Goal: Task Accomplishment & Management: Use online tool/utility

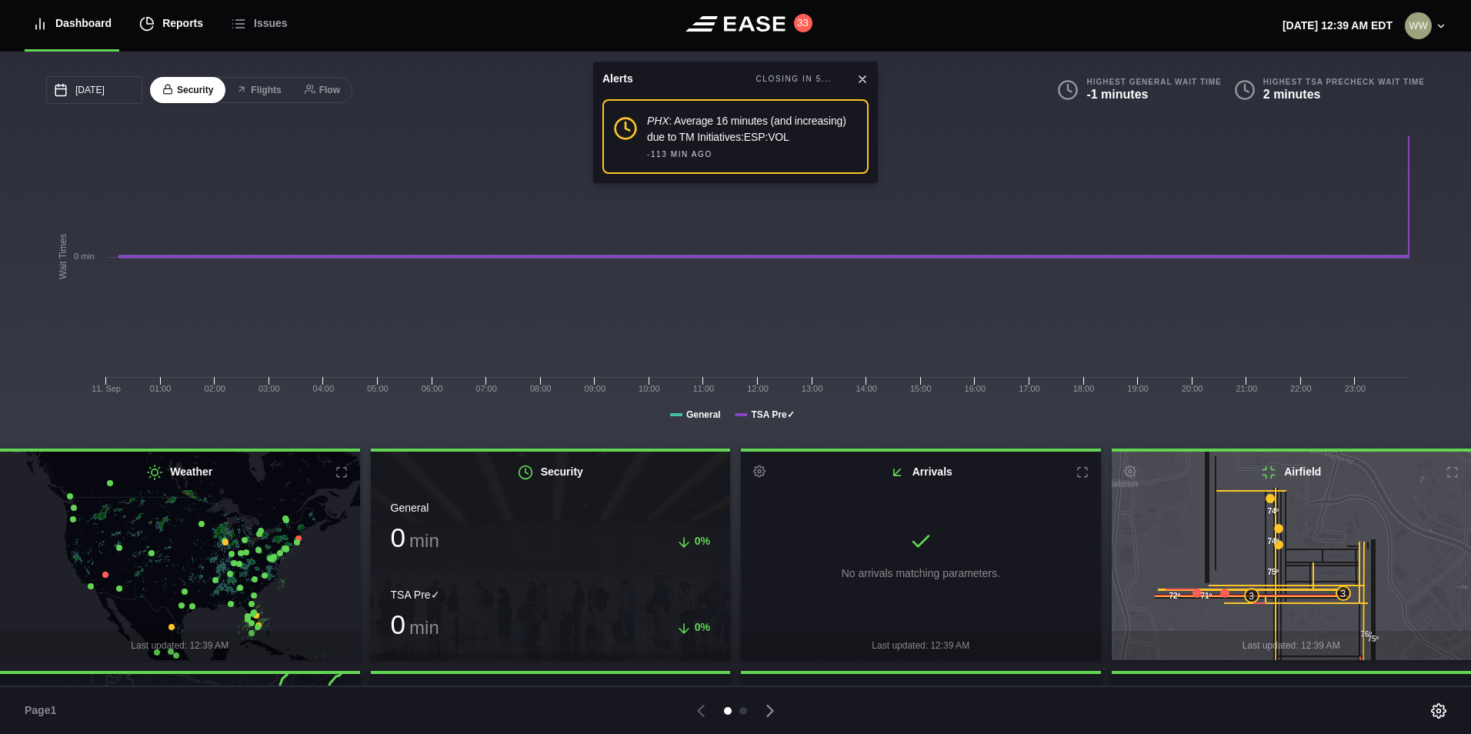
click at [159, 27] on div "Reports" at bounding box center [171, 24] width 64 height 52
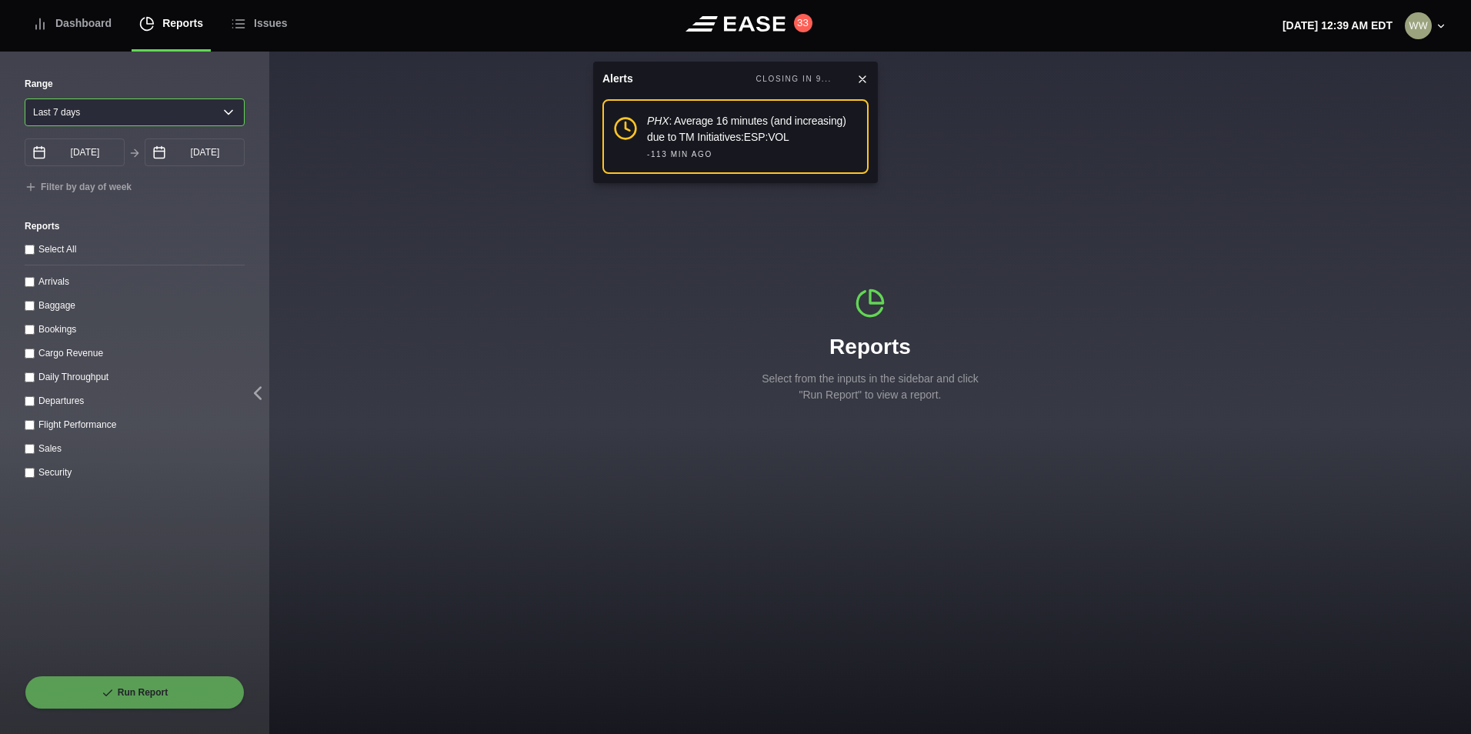
click at [113, 102] on select "[DATE] Last 7 days Last 14 days Last 30 days Last 6 weeks" at bounding box center [135, 112] width 220 height 28
select select "1"
click at [25, 98] on select "[DATE] Last 7 days Last 14 days Last 30 days Last 6 weeks" at bounding box center [135, 112] width 220 height 28
type input "[DATE]"
click at [25, 287] on input "Arrivals" at bounding box center [30, 282] width 10 height 10
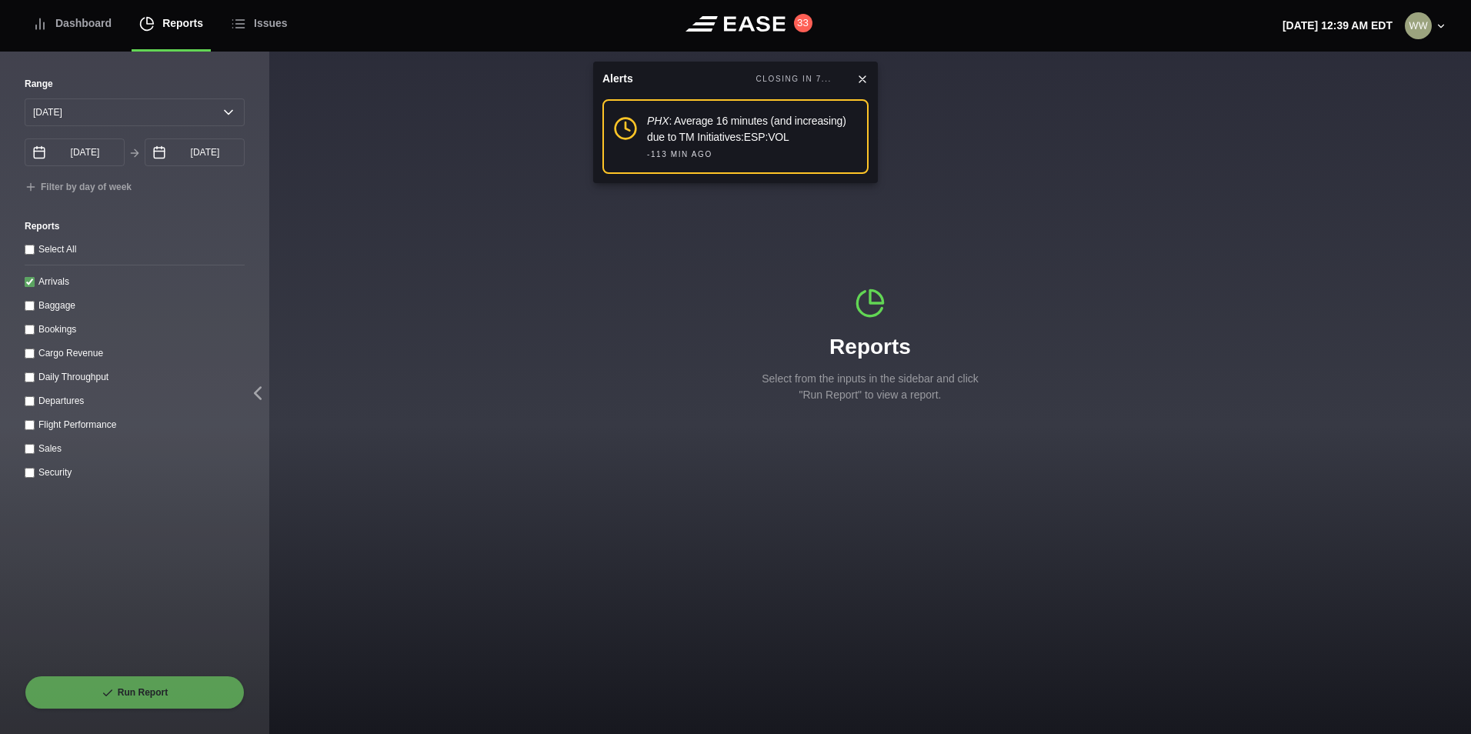
checkbox input "true"
click at [113, 684] on button "Run Report" at bounding box center [135, 693] width 220 height 34
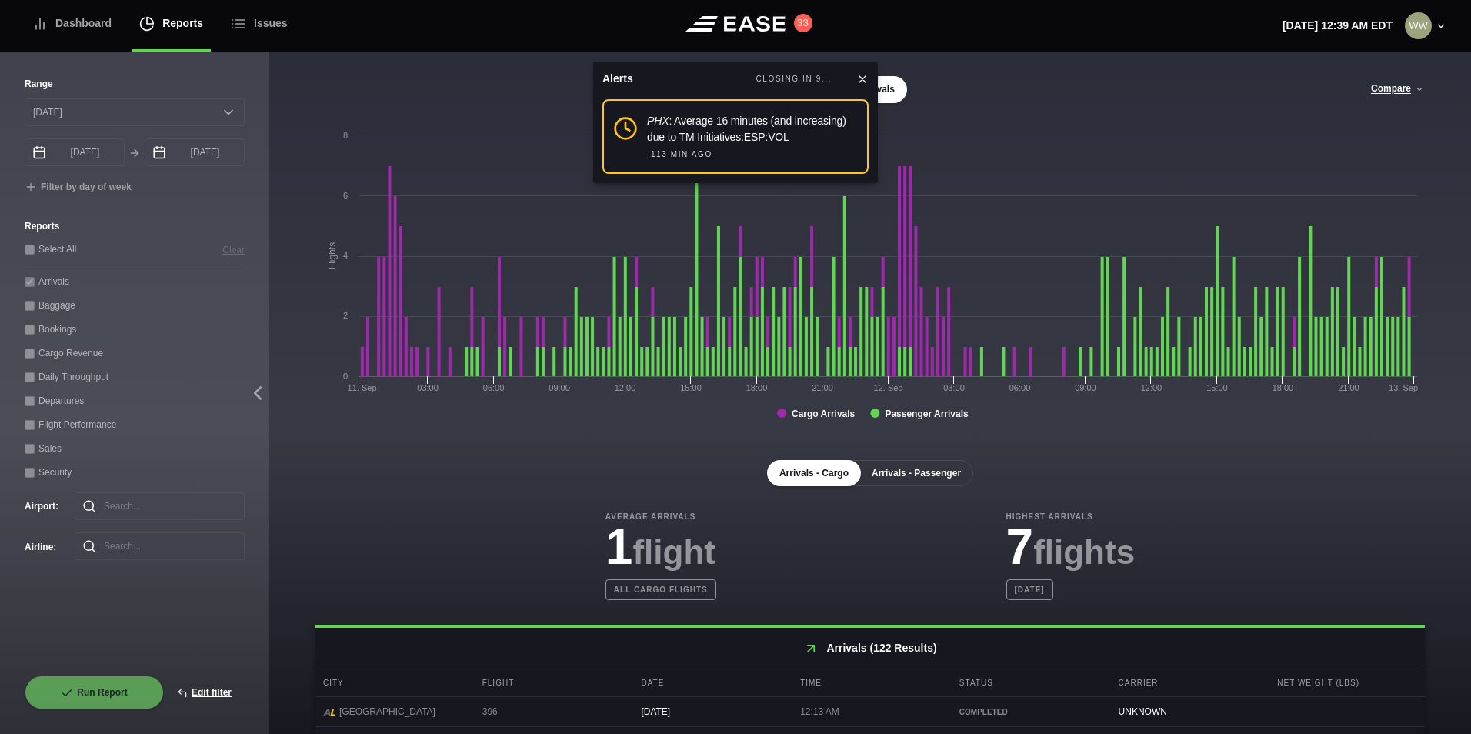
click at [914, 471] on button "Arrivals - Passenger" at bounding box center [916, 473] width 114 height 26
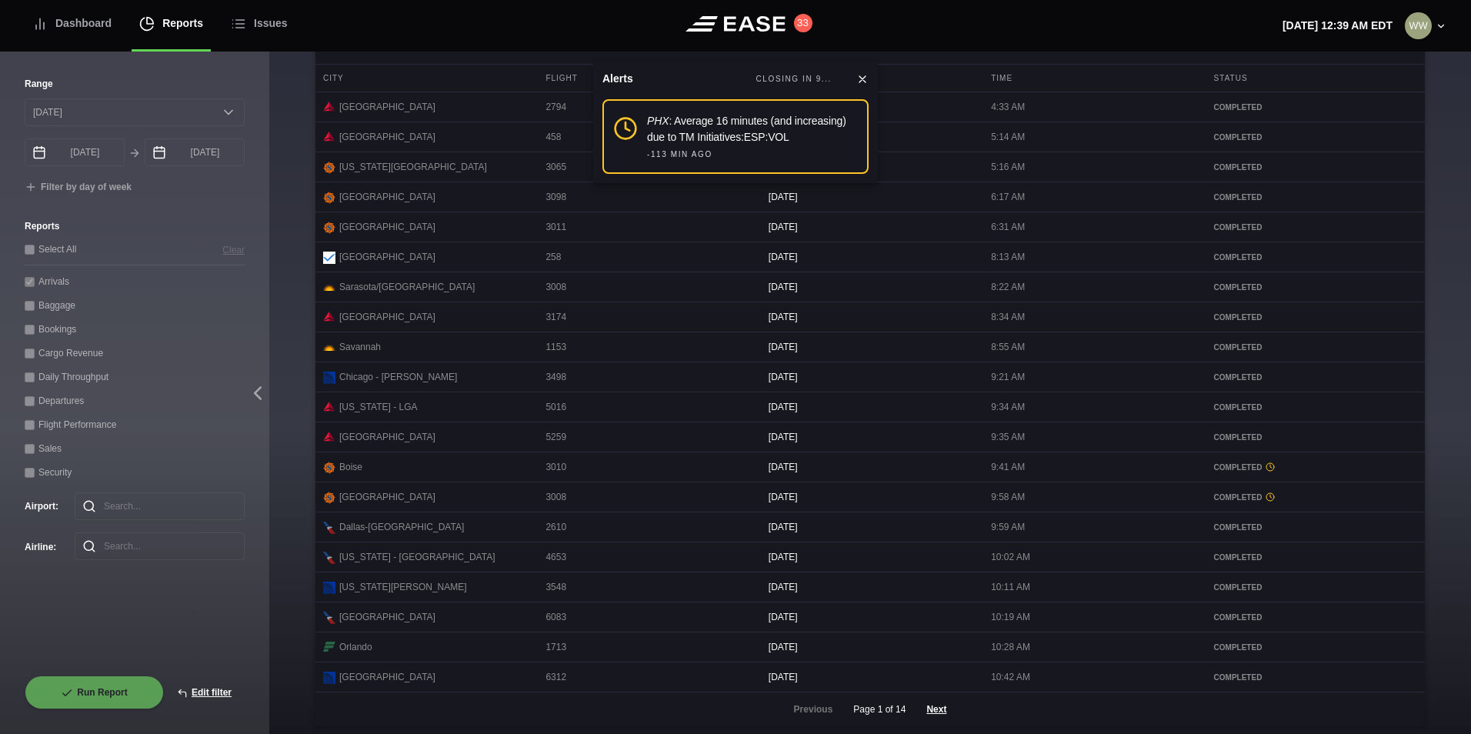
scroll to position [616, 0]
click at [929, 721] on button "Next" at bounding box center [936, 705] width 46 height 34
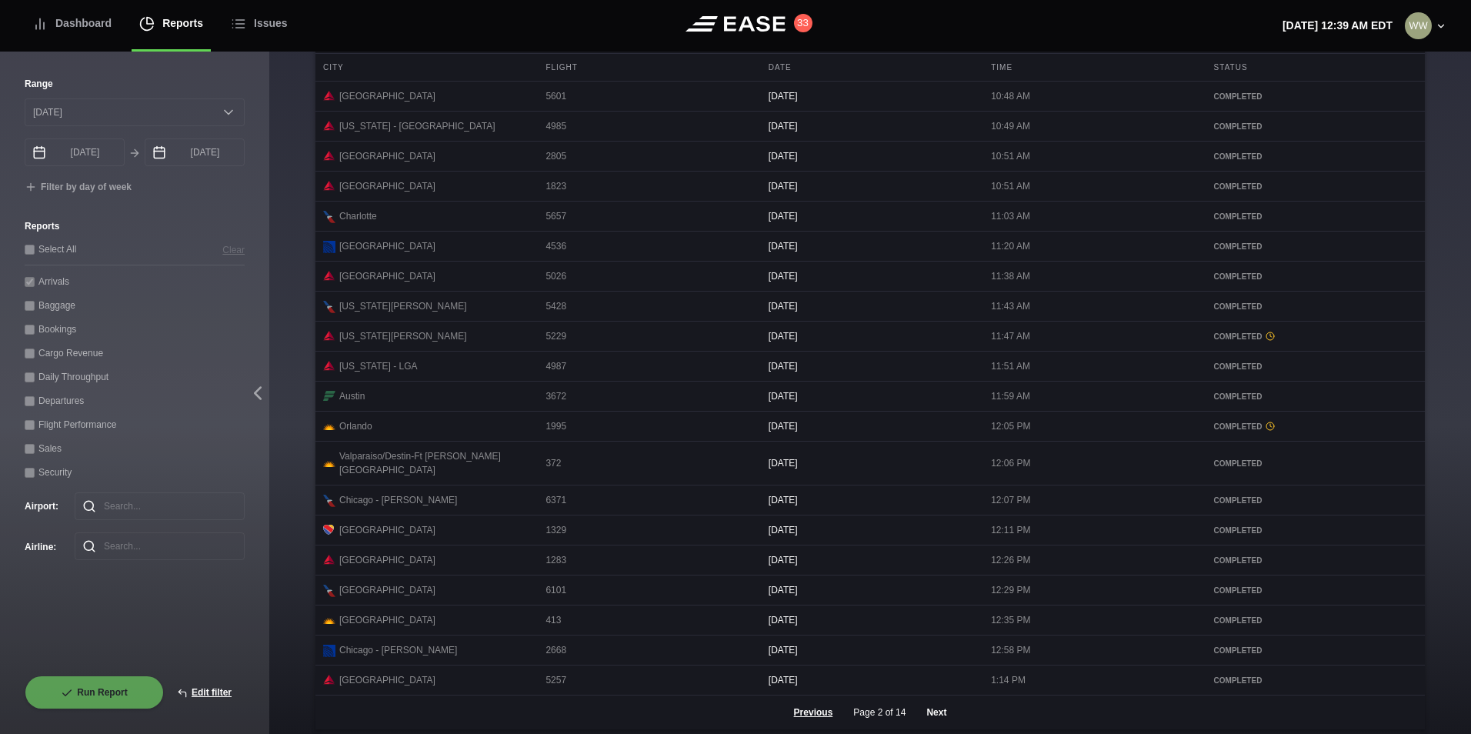
click at [941, 716] on button "Next" at bounding box center [936, 713] width 46 height 34
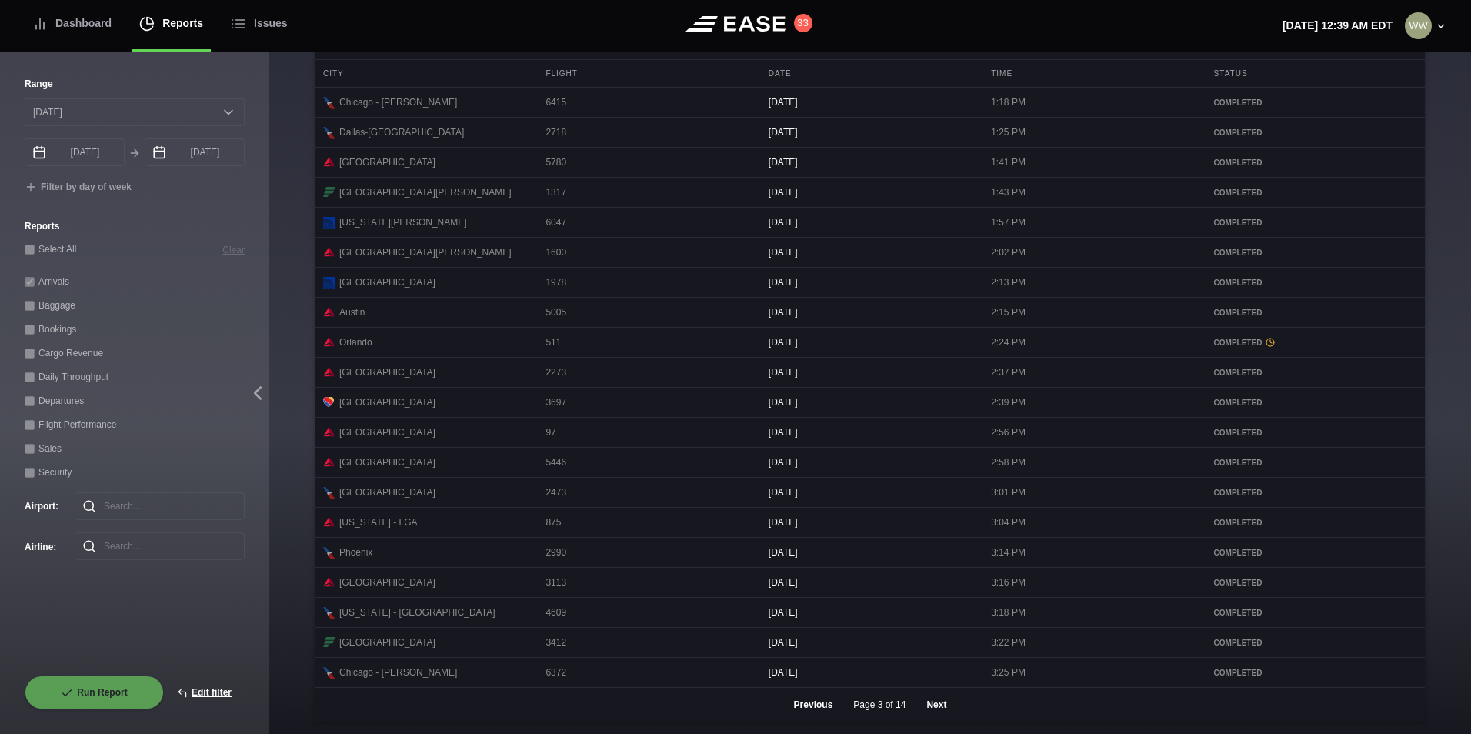
click at [935, 716] on button "Next" at bounding box center [936, 705] width 46 height 34
click at [933, 716] on button "Next" at bounding box center [936, 705] width 46 height 34
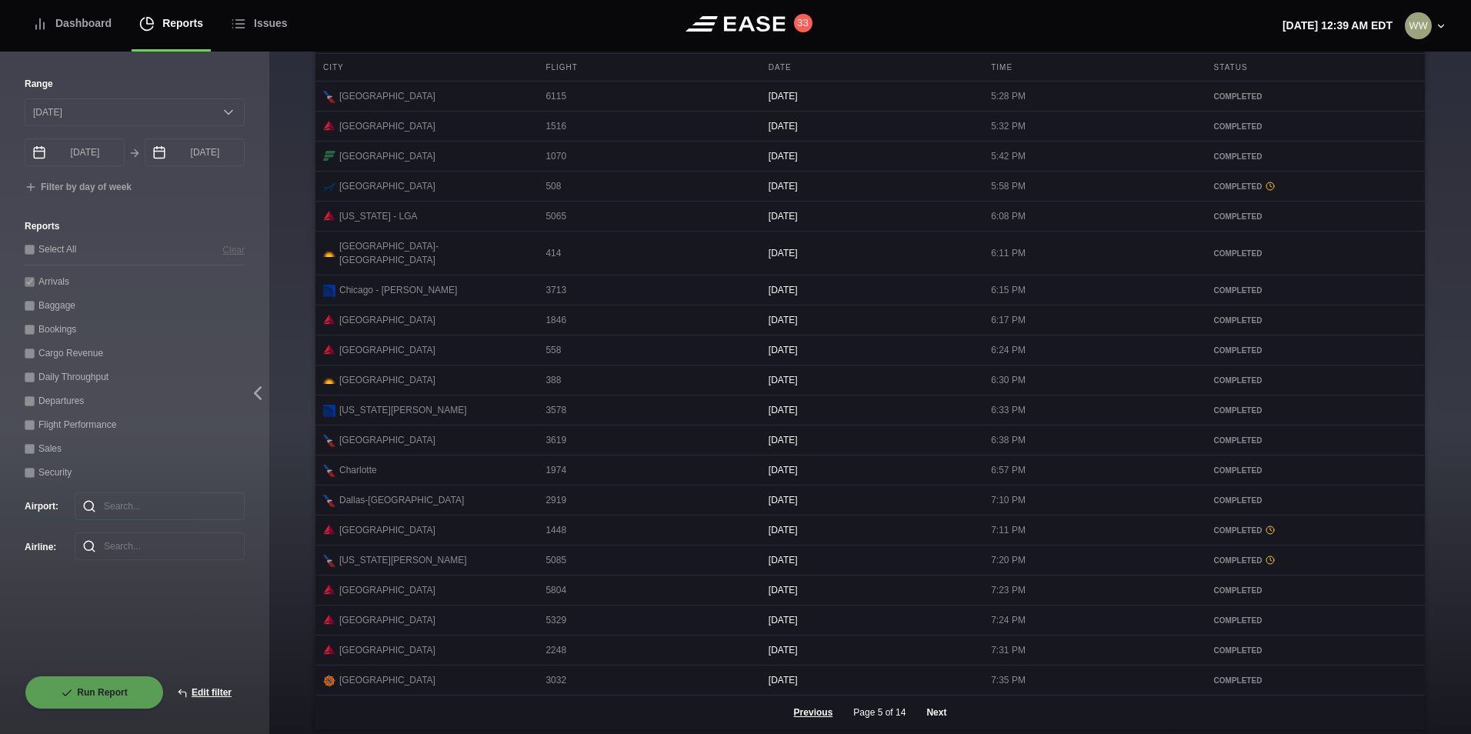
click at [937, 719] on button "Next" at bounding box center [936, 713] width 46 height 34
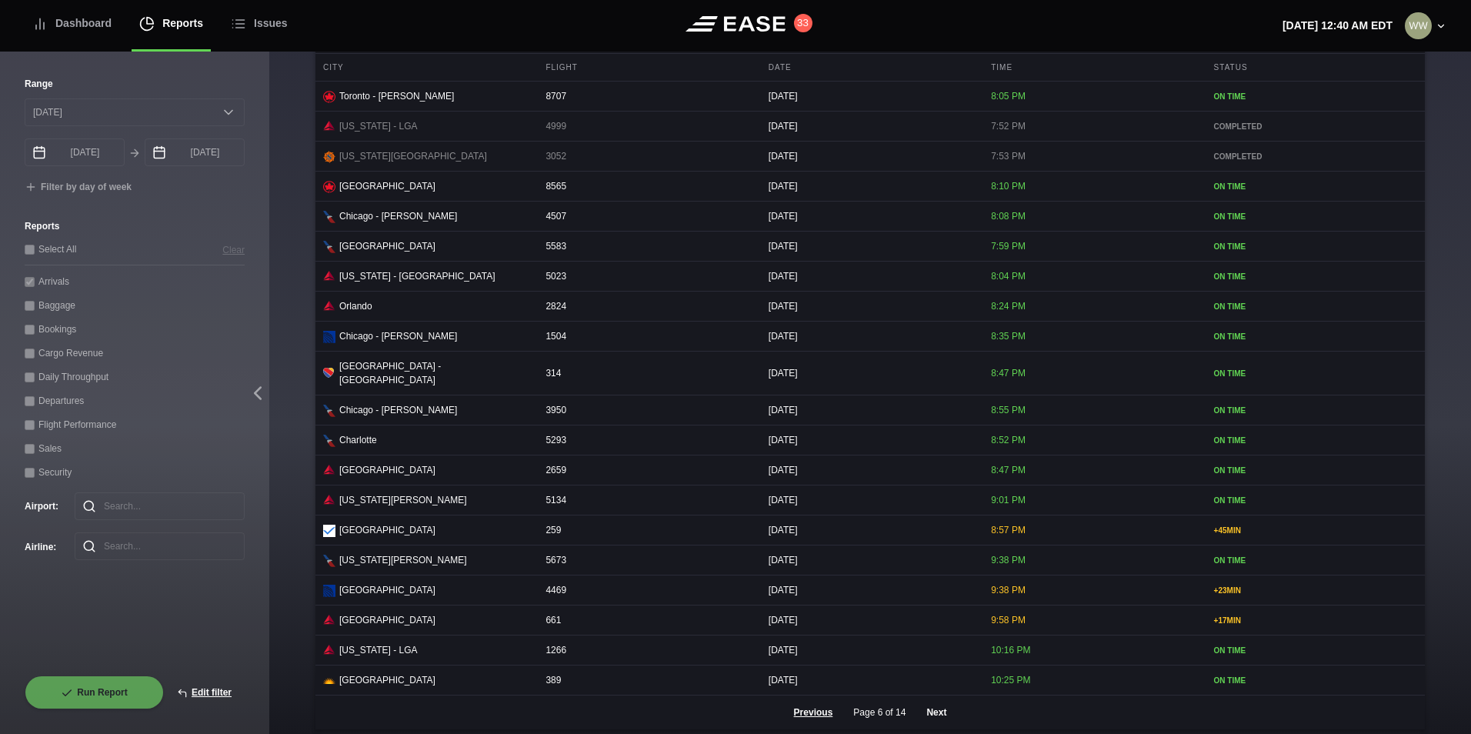
click at [928, 711] on button "Next" at bounding box center [936, 713] width 46 height 34
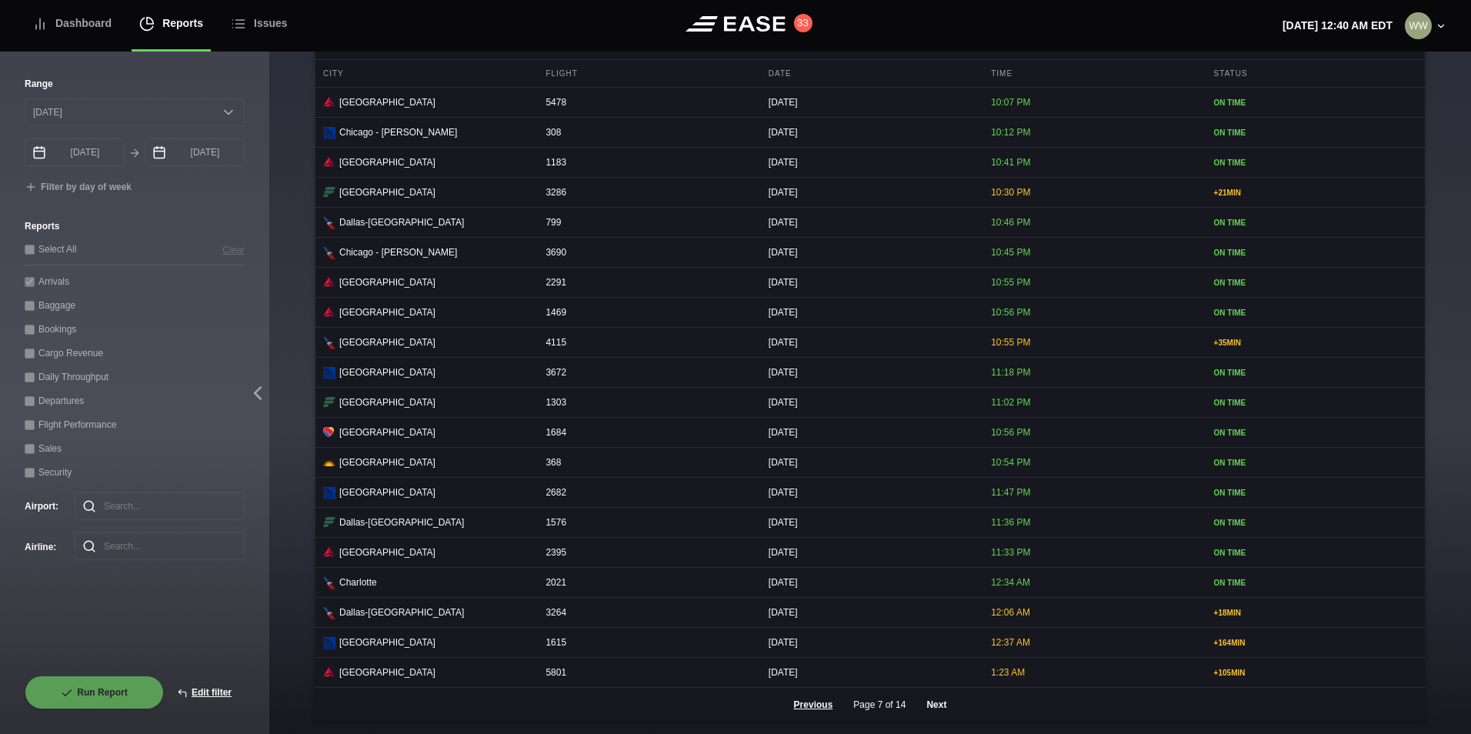
click at [936, 716] on button "Next" at bounding box center [936, 705] width 46 height 34
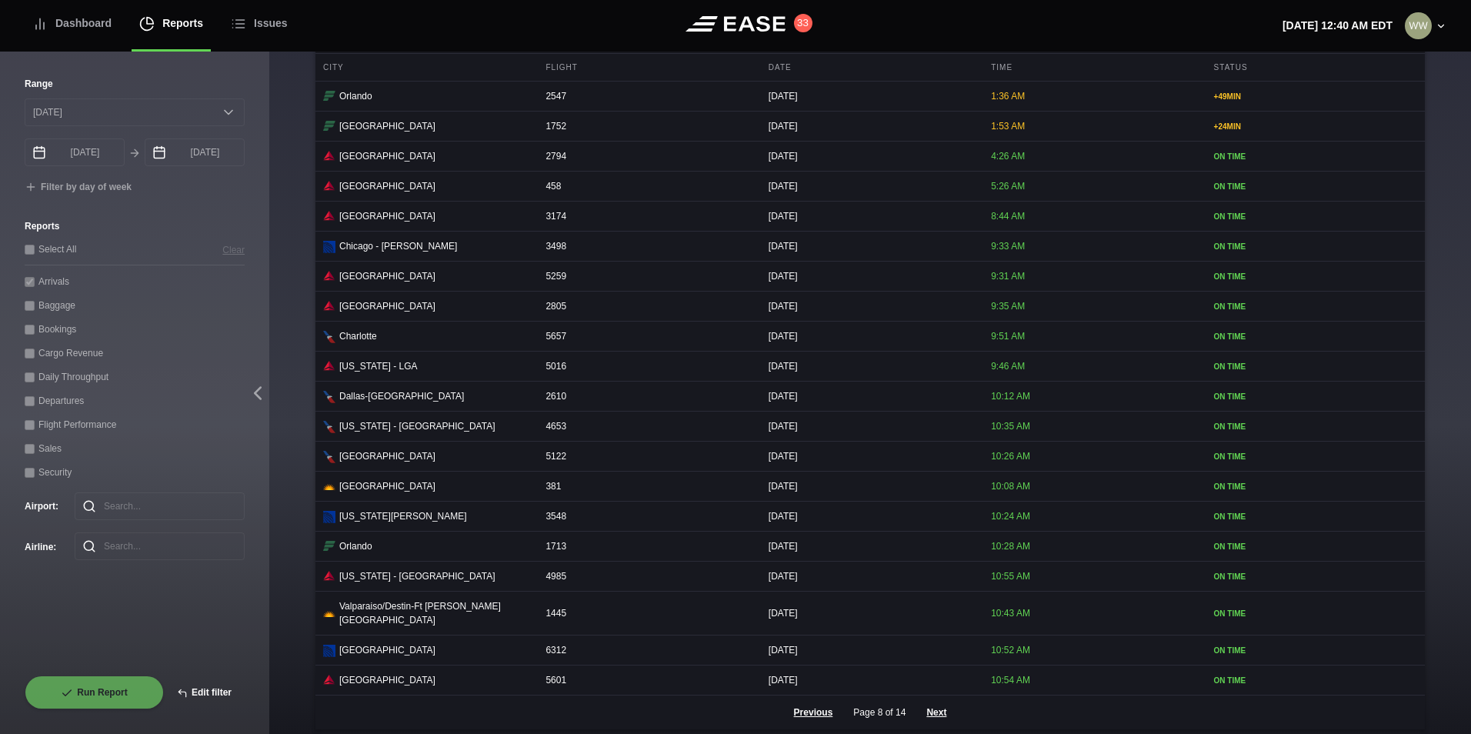
click at [233, 693] on button "Edit filter" at bounding box center [204, 693] width 81 height 34
select select "0"
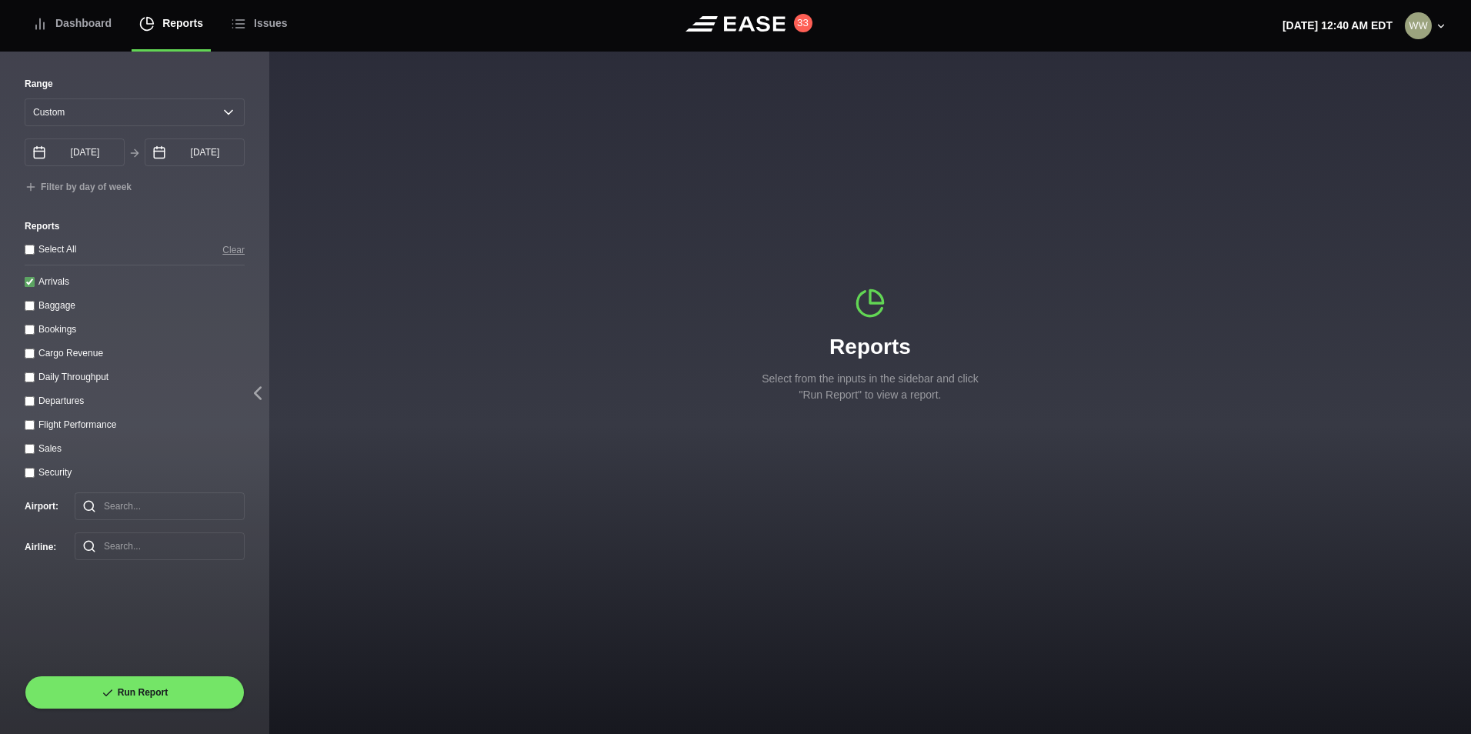
click at [27, 287] on input "Arrivals" at bounding box center [30, 282] width 10 height 10
checkbox input "false"
click at [28, 401] on input "Departures" at bounding box center [30, 401] width 10 height 10
checkbox input "true"
click at [102, 122] on select "[DATE] Last 7 days Last 14 days Last 30 days Last 6 weeks Custom" at bounding box center [135, 112] width 220 height 28
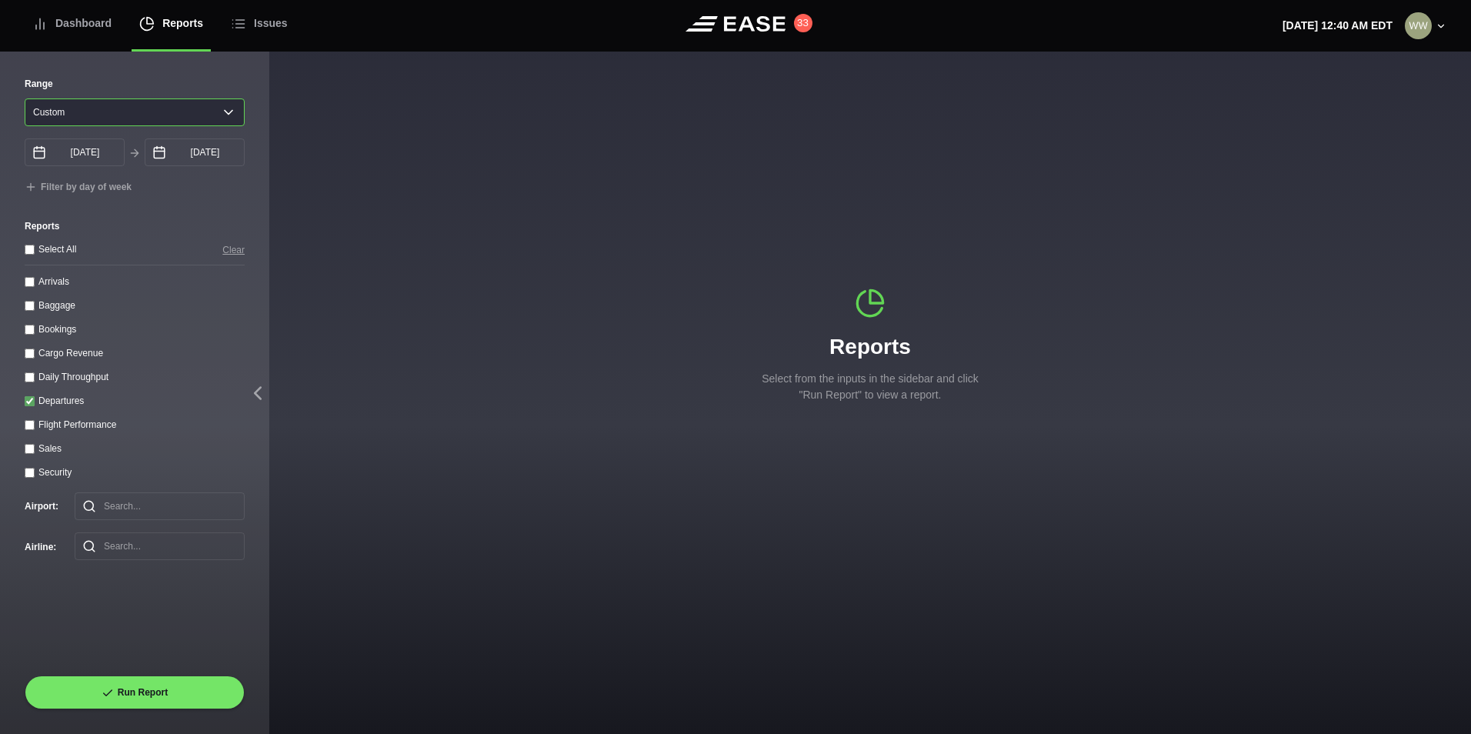
select select "1"
click at [25, 98] on select "[DATE] Last 7 days Last 14 days Last 30 days Last 6 weeks Custom" at bounding box center [135, 112] width 220 height 28
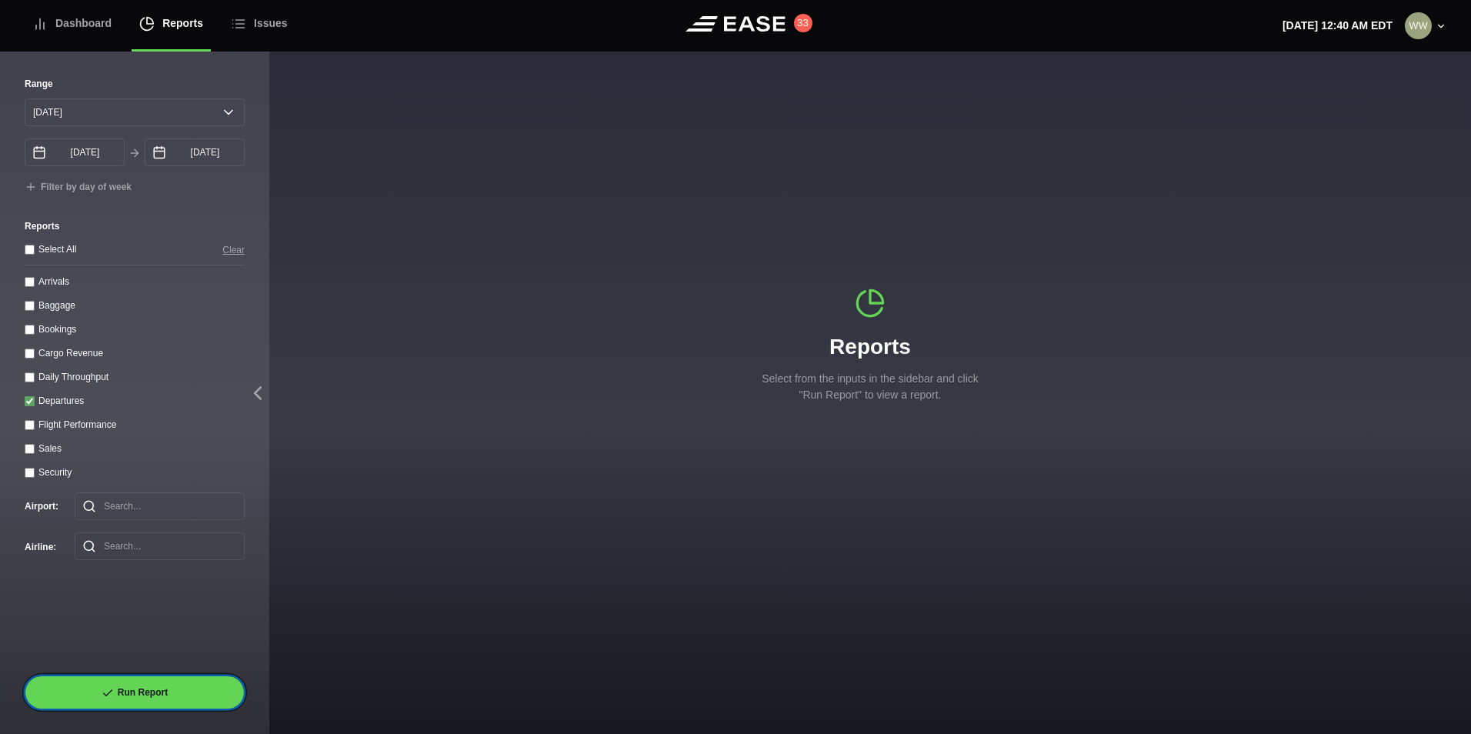
click at [172, 702] on button "Run Report" at bounding box center [135, 693] width 220 height 34
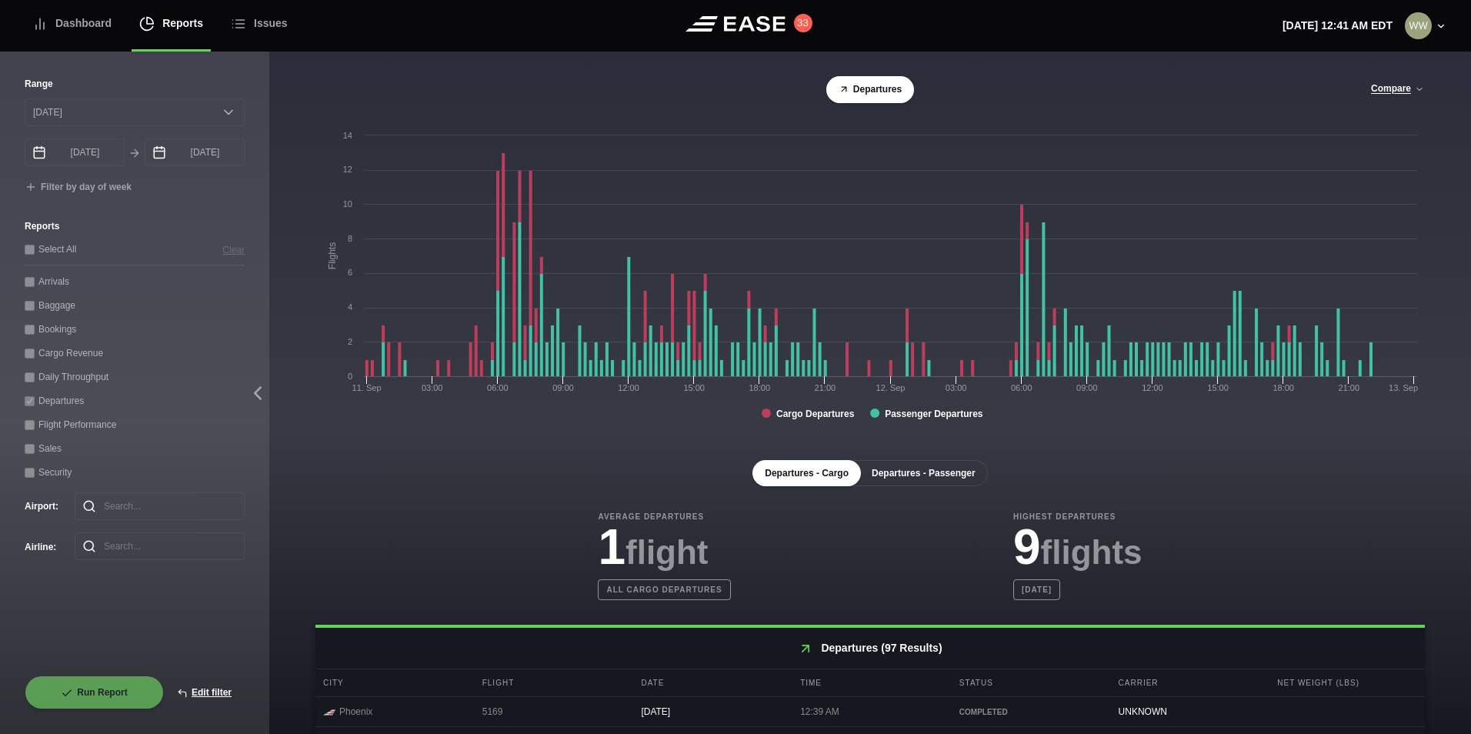
click at [923, 479] on button "Departures - Passenger" at bounding box center [923, 473] width 128 height 26
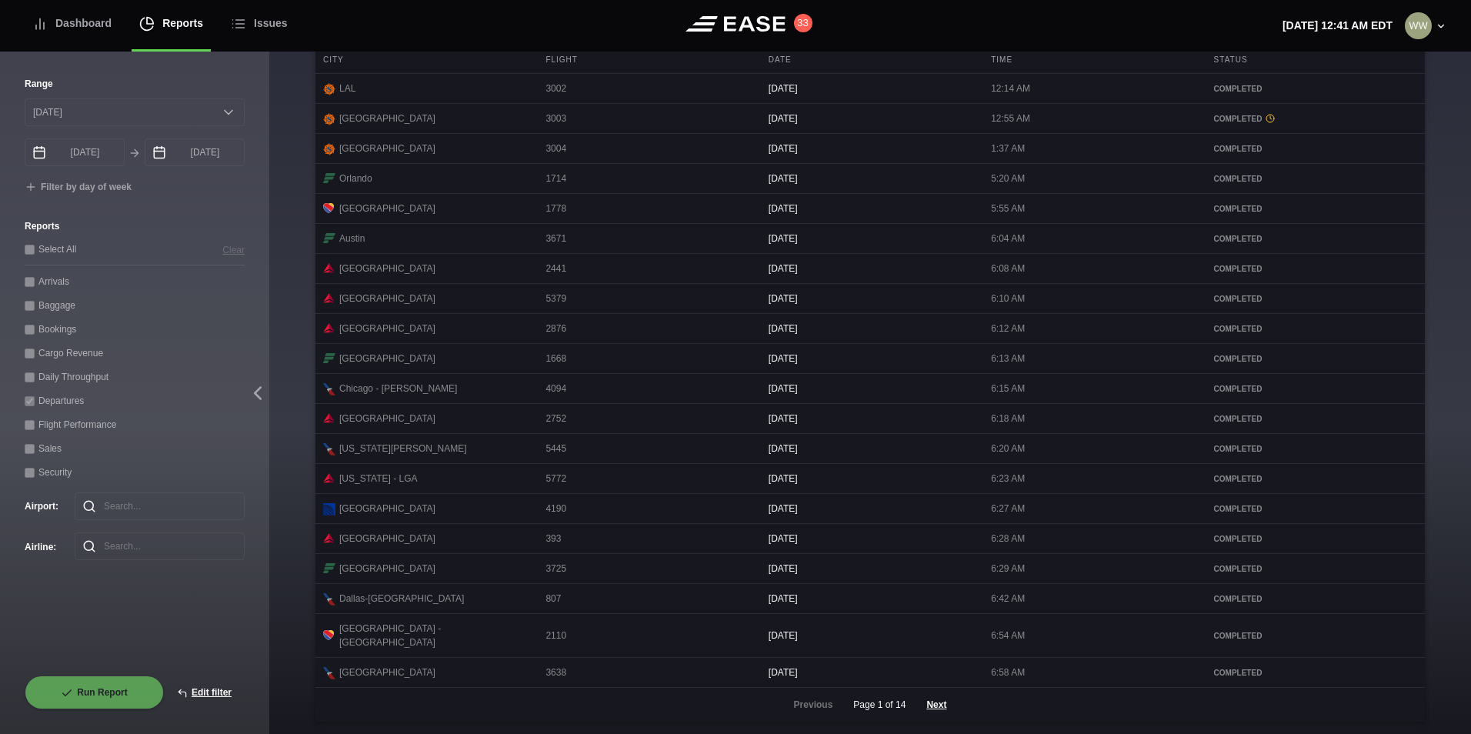
scroll to position [629, 0]
click at [941, 709] on button "Next" at bounding box center [936, 705] width 46 height 34
click at [920, 702] on button "Next" at bounding box center [936, 705] width 46 height 34
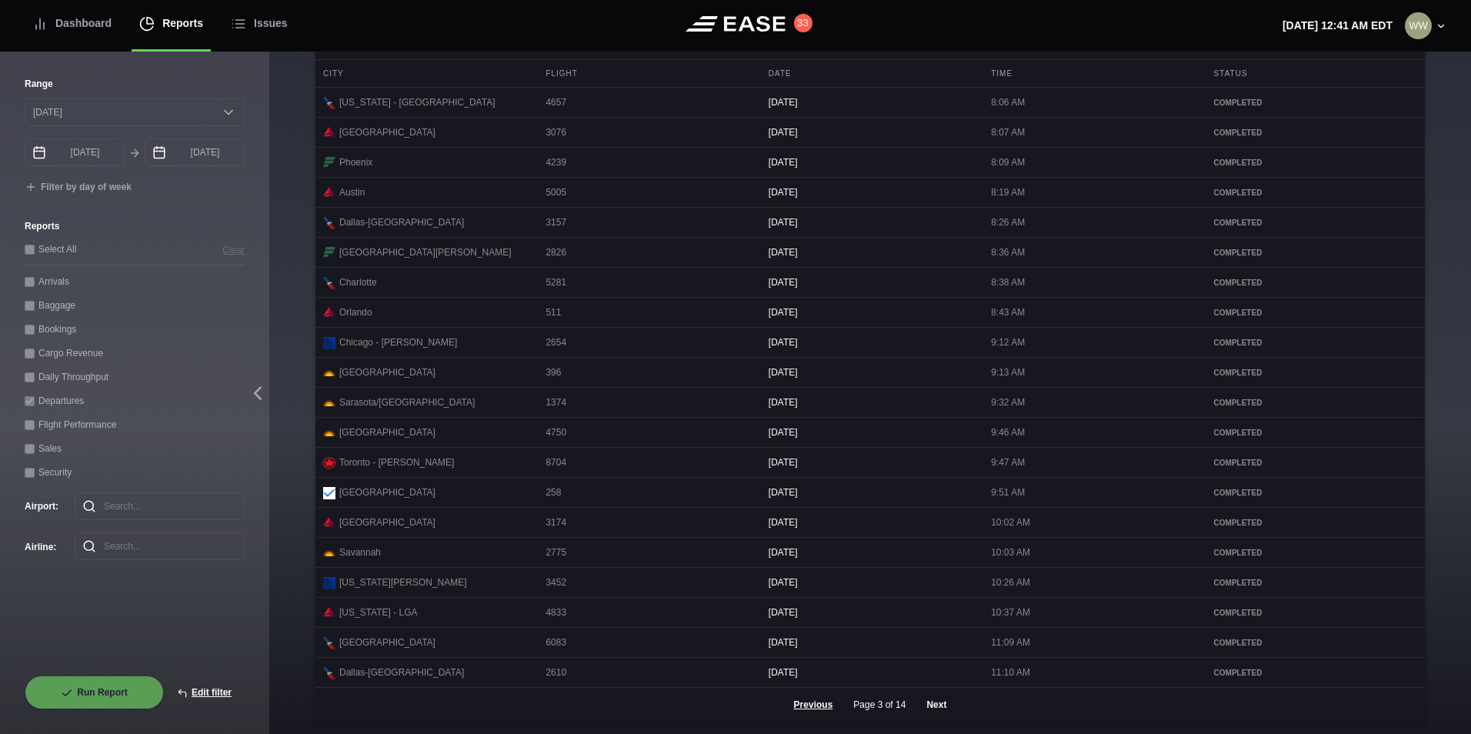
click at [921, 699] on button "Next" at bounding box center [936, 705] width 46 height 34
click at [924, 706] on button "Next" at bounding box center [936, 705] width 46 height 34
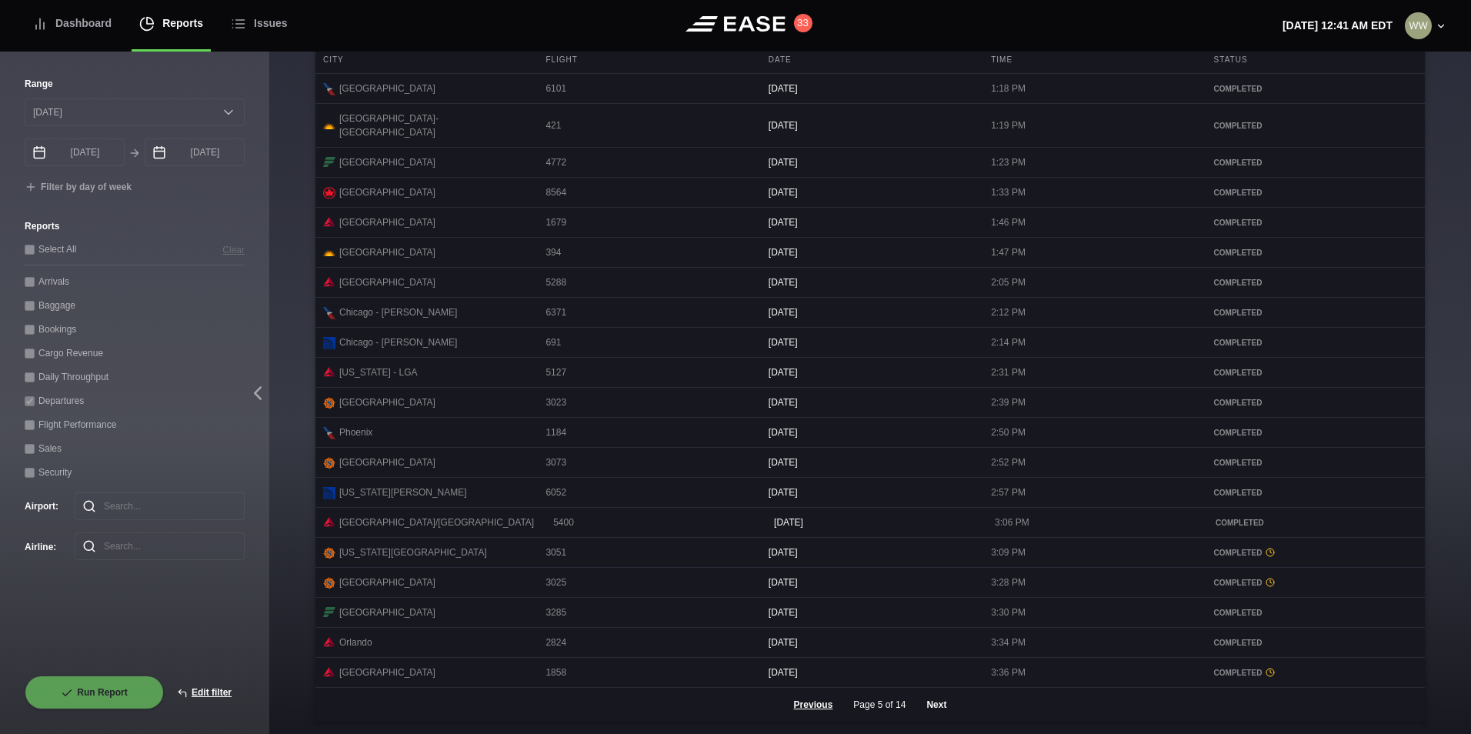
click at [936, 706] on button "Next" at bounding box center [936, 705] width 46 height 34
click at [943, 716] on button "Next" at bounding box center [936, 705] width 46 height 34
click at [949, 706] on button "Next" at bounding box center [936, 705] width 46 height 34
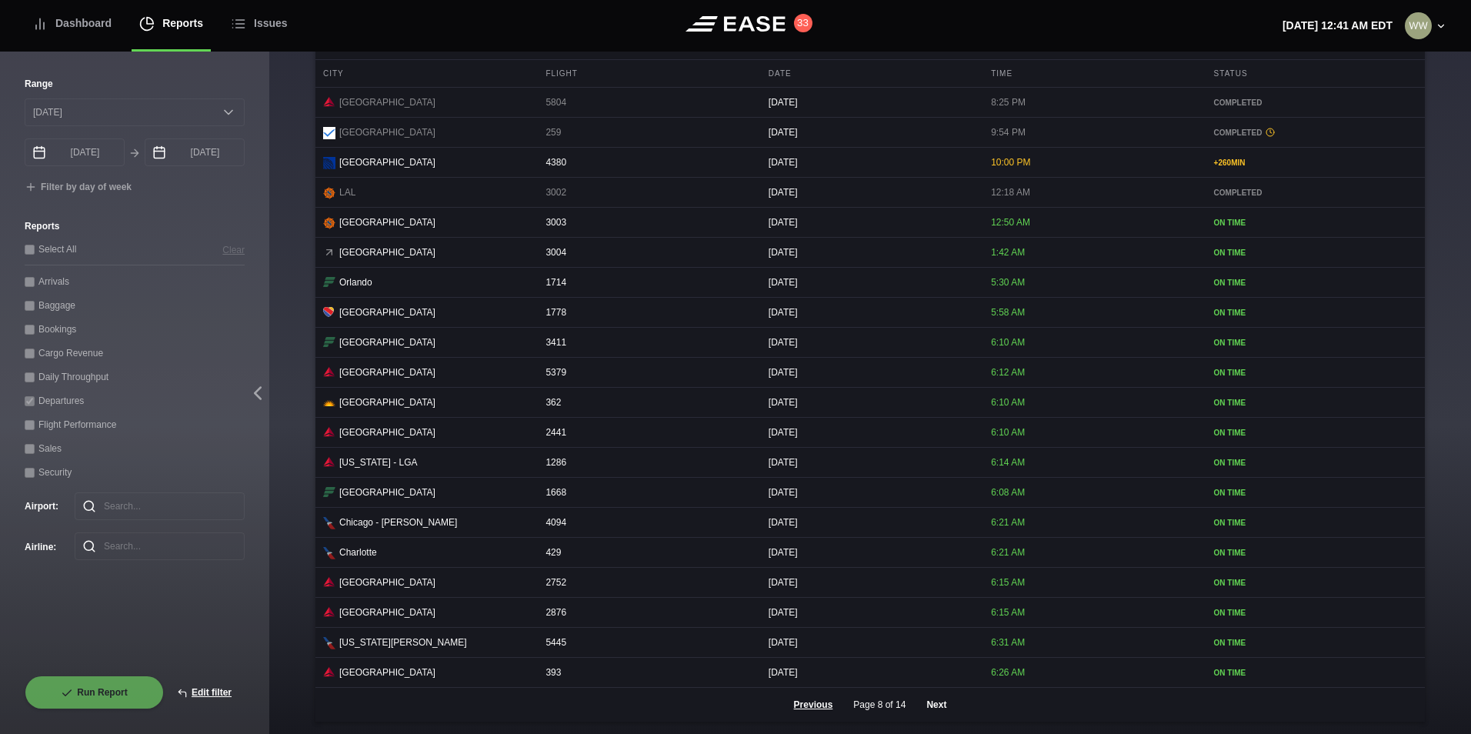
scroll to position [629, 0]
click at [219, 692] on button "Edit filter" at bounding box center [204, 693] width 81 height 34
select select "0"
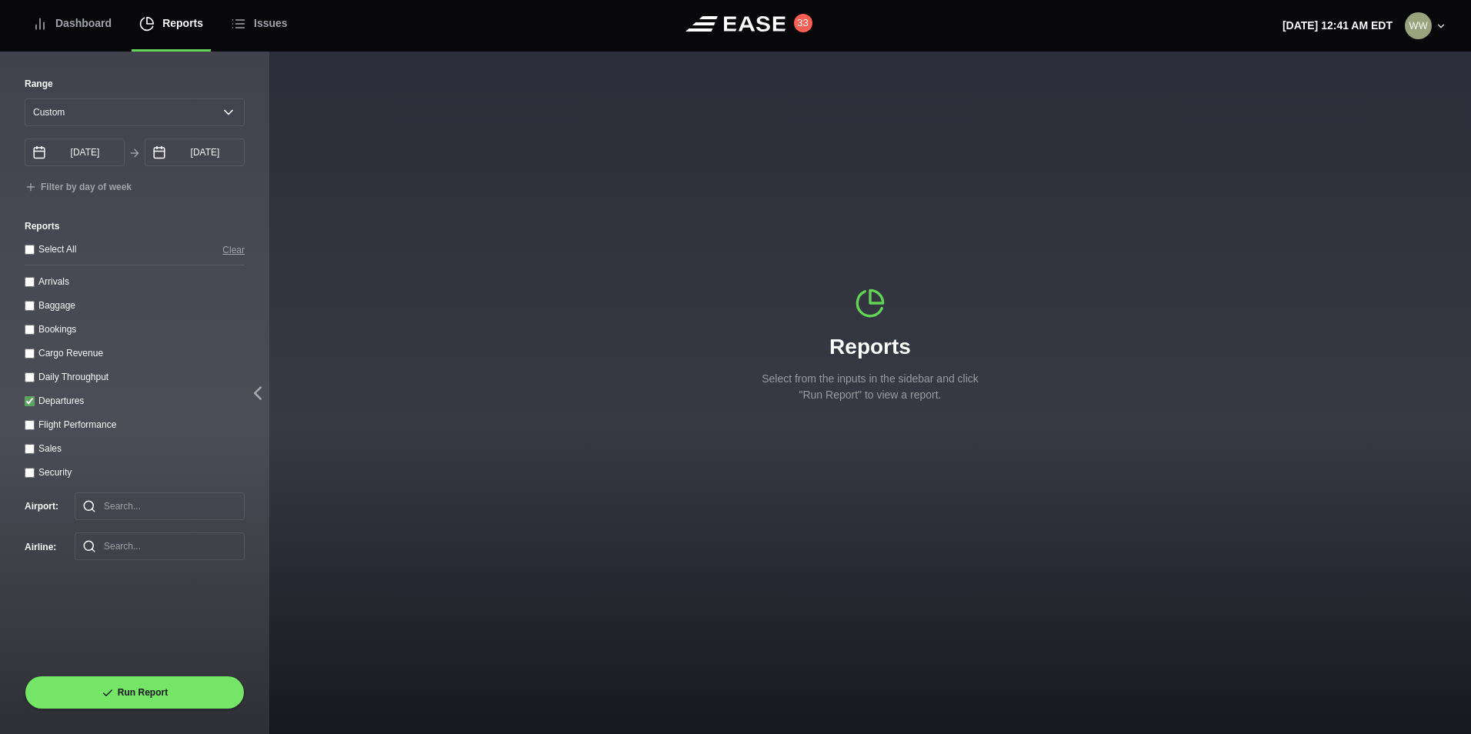
click at [34, 406] on input "Departures" at bounding box center [30, 401] width 10 height 10
checkbox input "false"
click at [25, 379] on throughput "Daily Throughput" at bounding box center [30, 377] width 10 height 10
checkbox throughput "true"
click at [104, 106] on select "[DATE] Last 7 days Last 14 days Last 30 days Last 6 weeks Custom" at bounding box center [135, 112] width 220 height 28
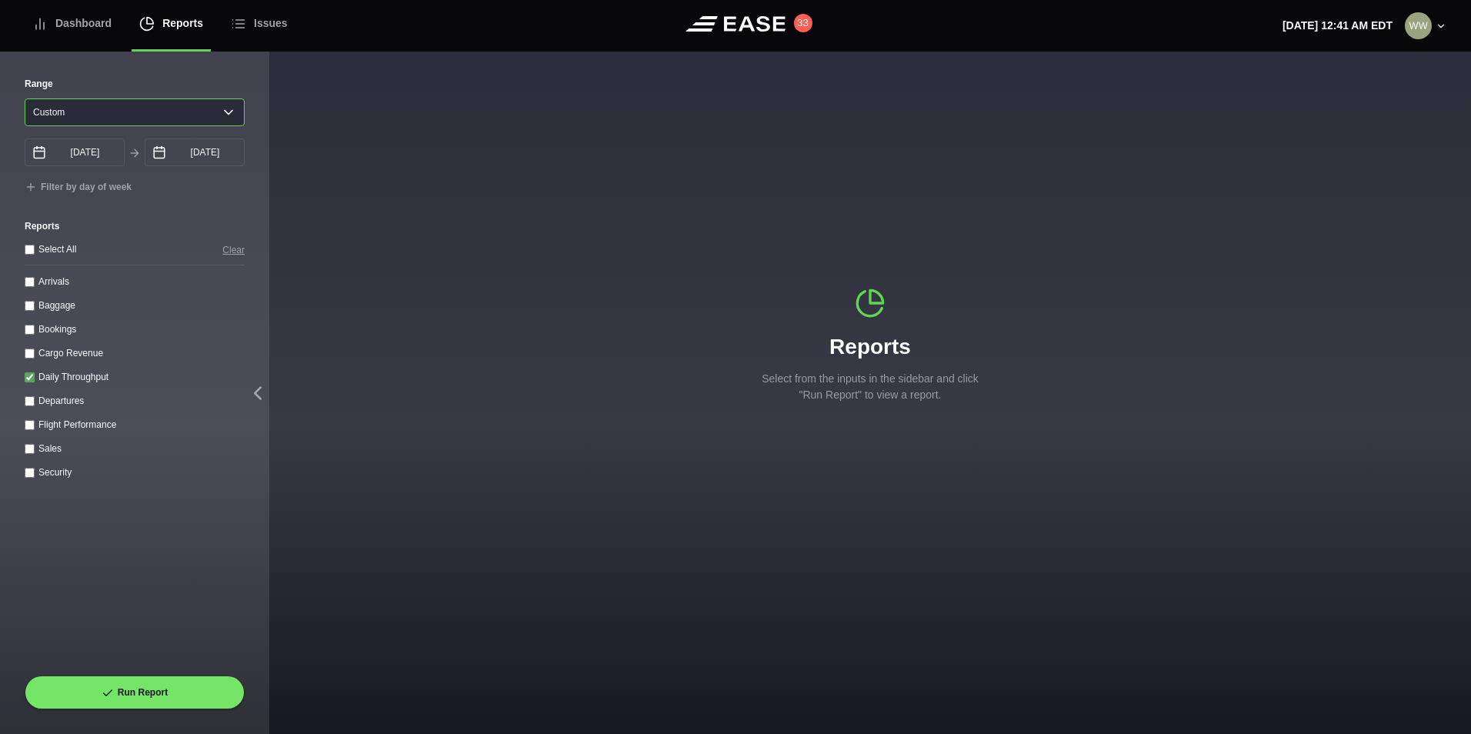
select select "30"
click at [25, 98] on select "[DATE] Last 7 days Last 14 days Last 30 days Last 6 weeks Custom" at bounding box center [135, 112] width 220 height 28
type input "[DATE]"
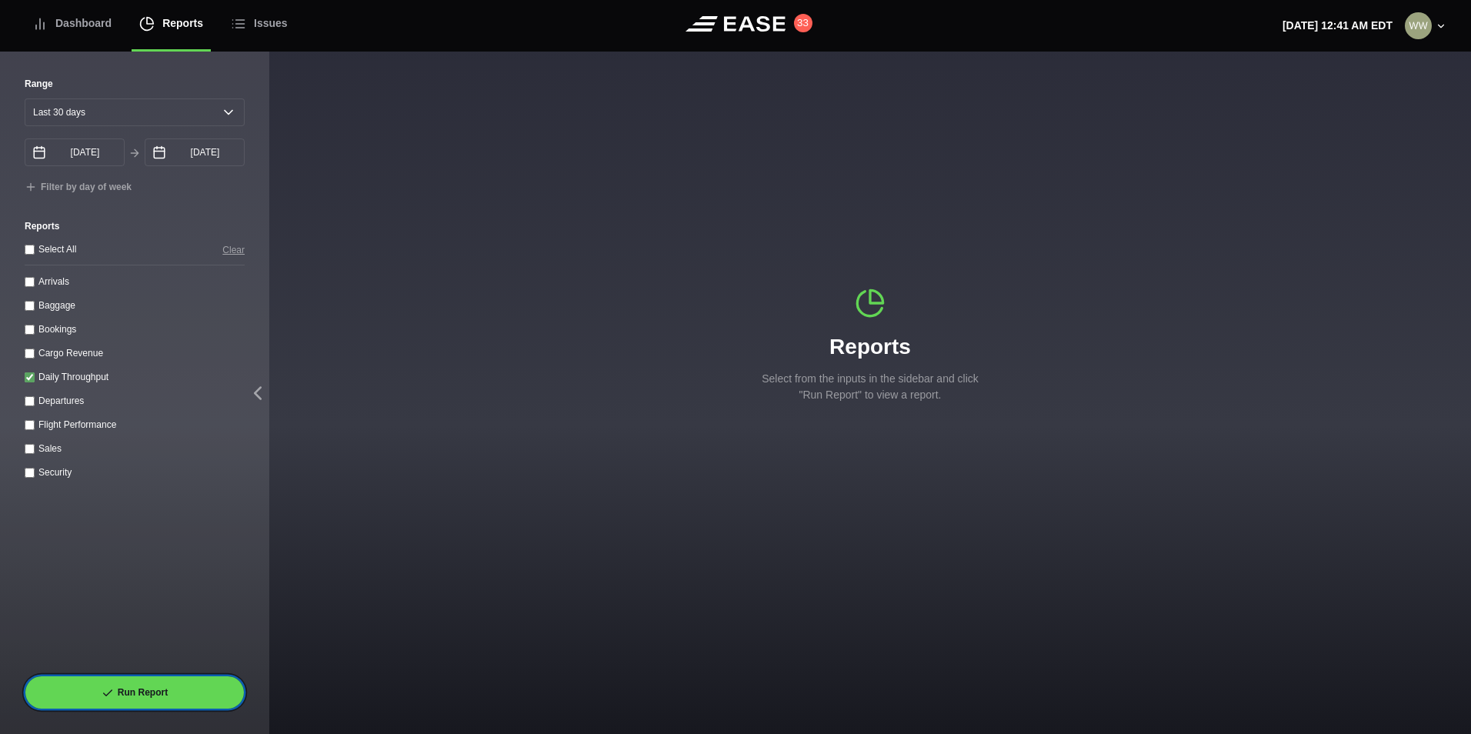
click at [166, 697] on button "Run Report" at bounding box center [135, 693] width 220 height 34
select select "30"
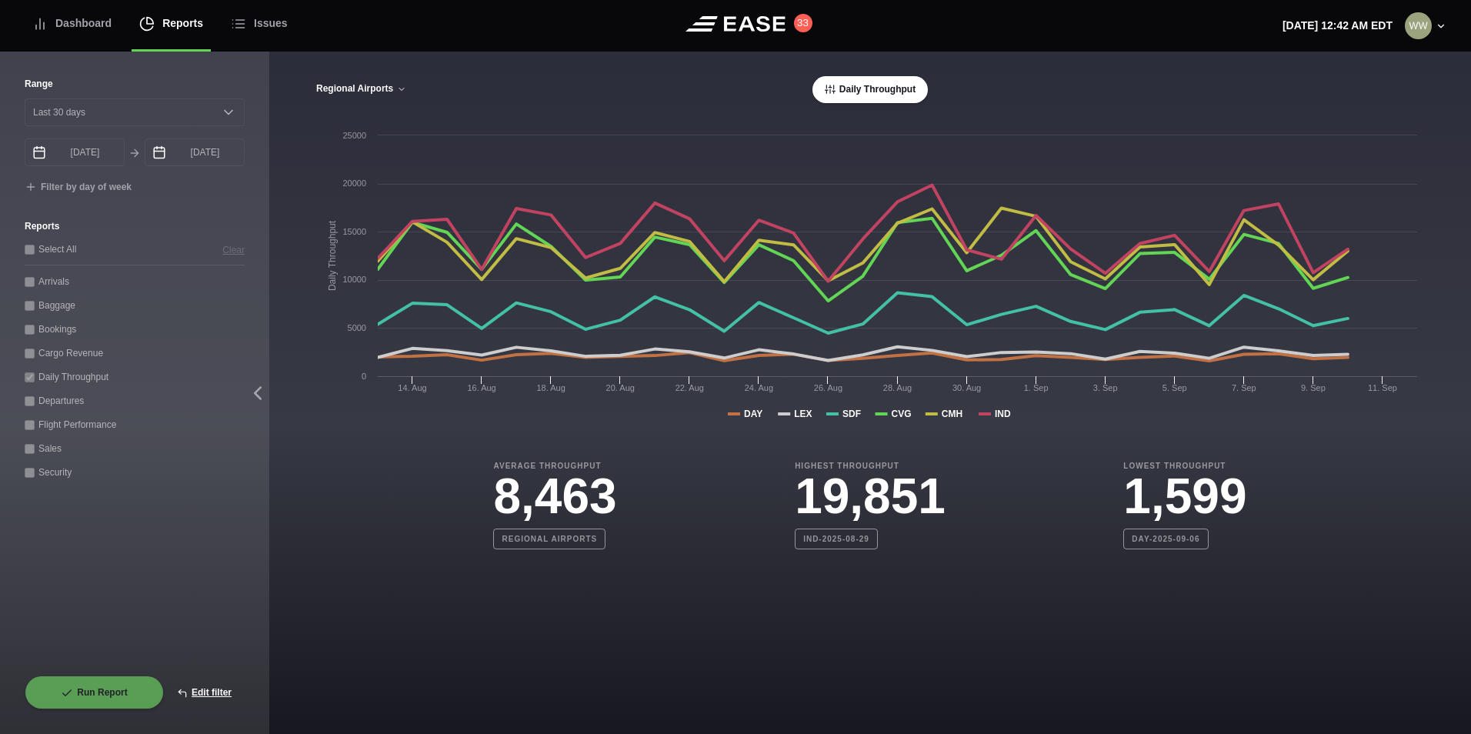
click at [327, 91] on button "Regional Airports" at bounding box center [361, 89] width 92 height 11
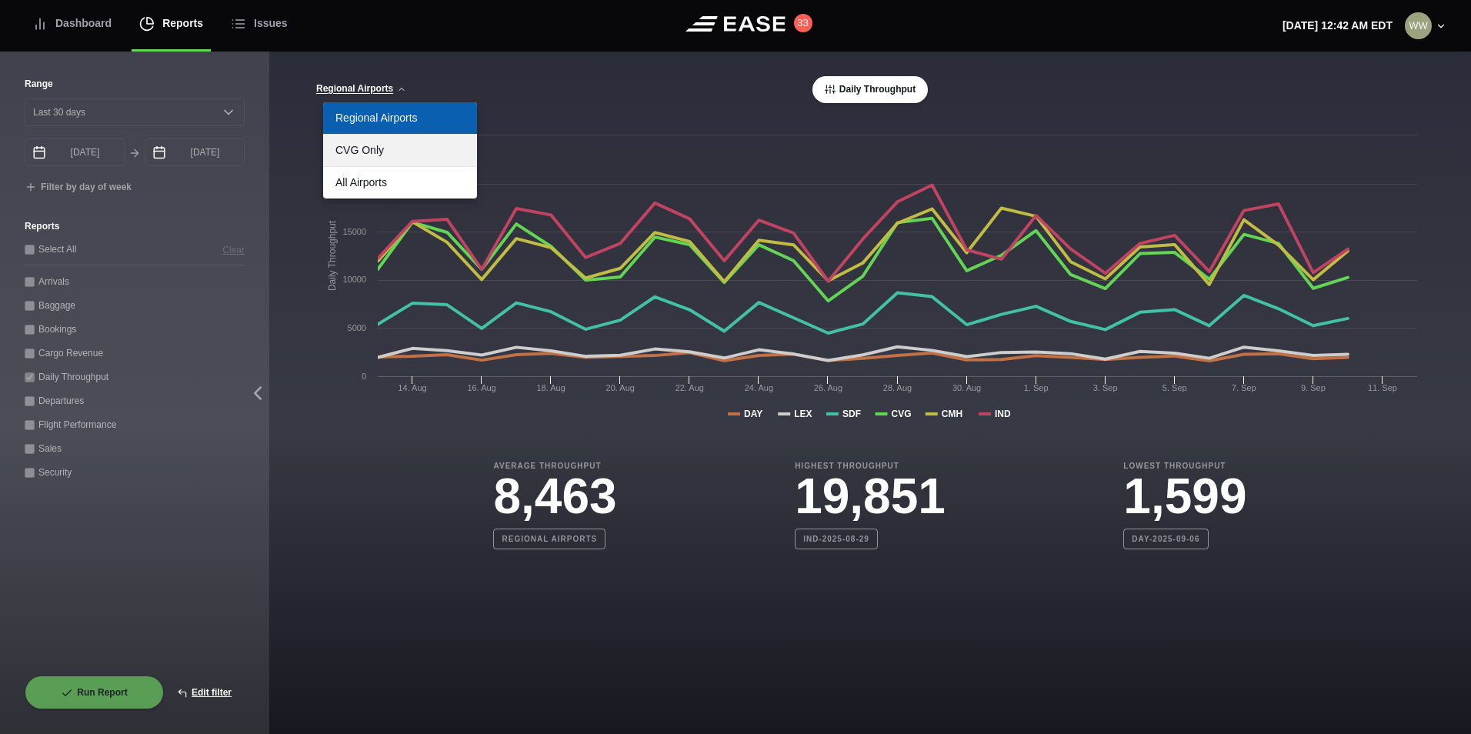
click at [382, 150] on link "CVG Only" at bounding box center [400, 151] width 154 height 32
